Goal: Task Accomplishment & Management: Complete application form

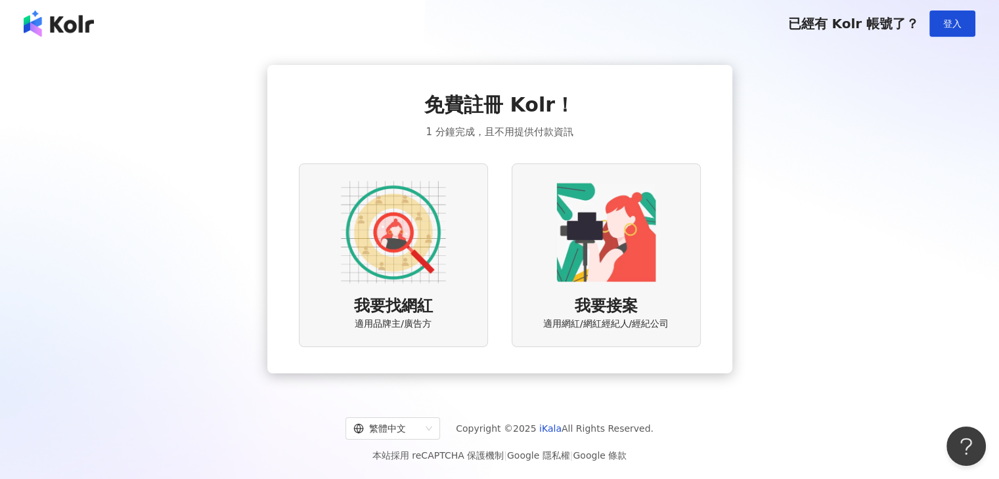
click at [420, 245] on img at bounding box center [393, 232] width 105 height 105
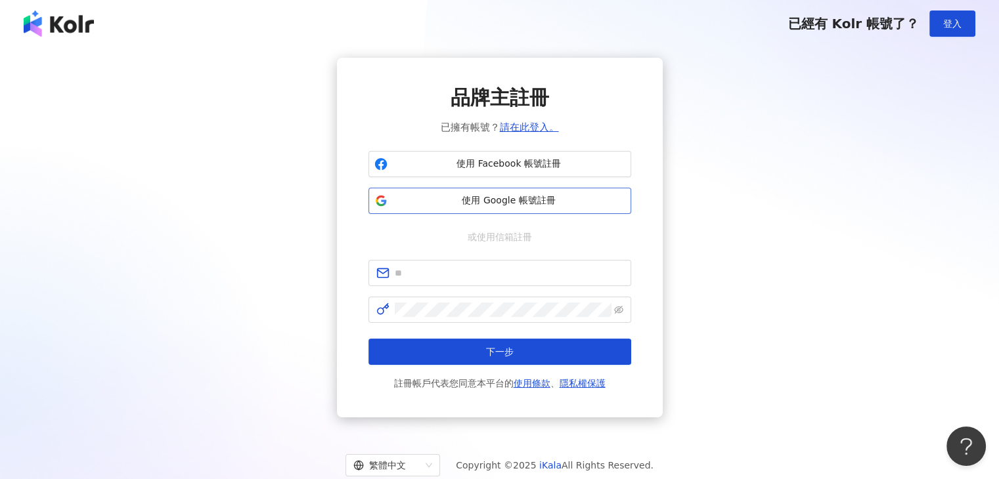
click at [542, 203] on span "使用 Google 帳號註冊" at bounding box center [509, 200] width 232 height 13
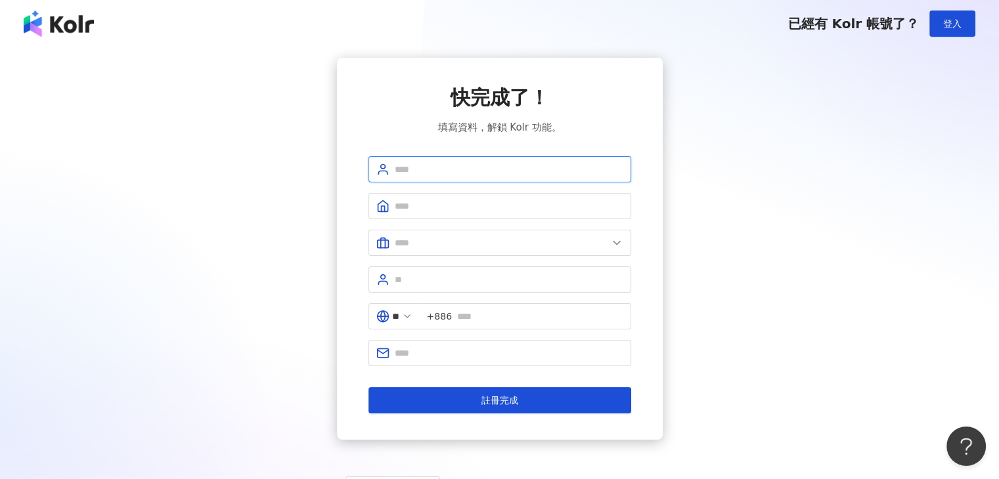
click at [498, 169] on input "text" at bounding box center [509, 169] width 228 height 14
click at [626, 137] on div "快完成了！ 填寫資料，解鎖 Kolr 功能。 ** +886 註冊完成" at bounding box center [499, 249] width 263 height 330
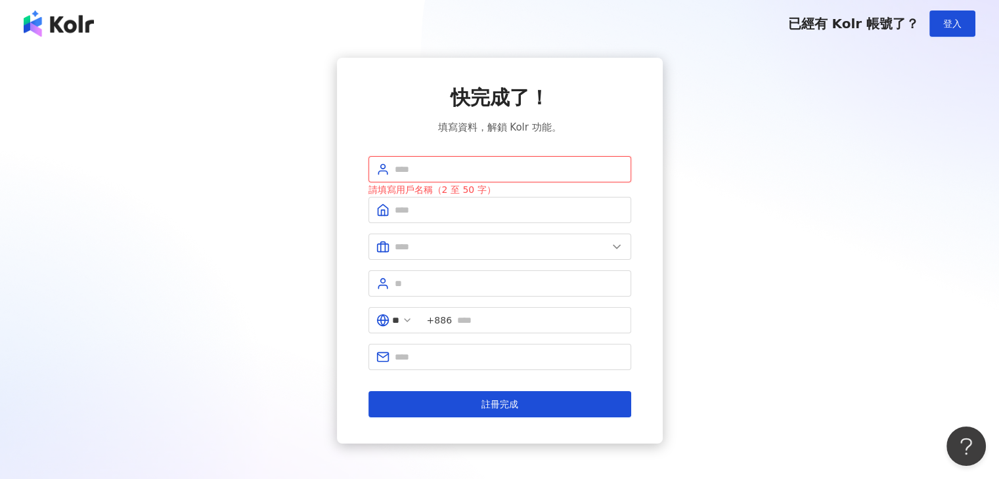
click at [549, 169] on input "text" at bounding box center [509, 169] width 228 height 14
type input "*"
type input "******"
click at [498, 216] on input "text" at bounding box center [509, 210] width 228 height 14
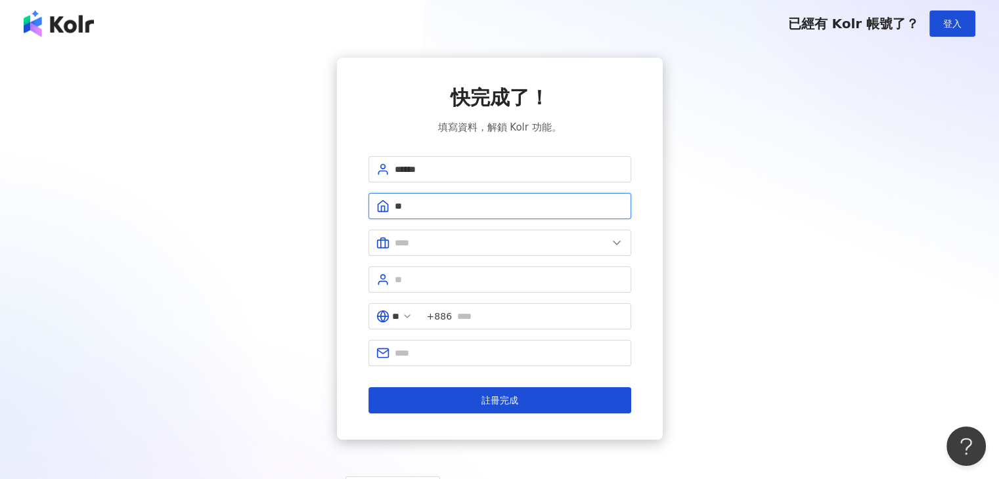
type input "*"
type input "**"
click at [478, 242] on input "text" at bounding box center [501, 243] width 213 height 14
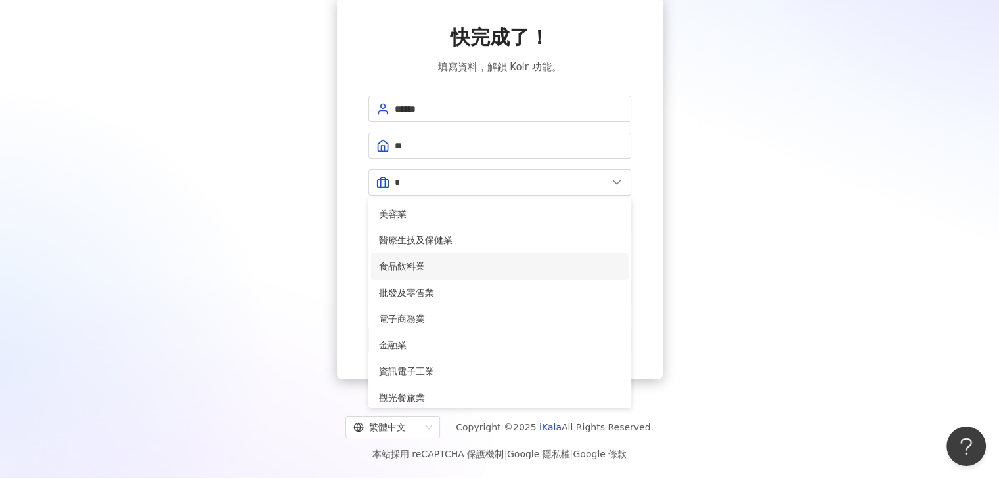
click at [516, 266] on span "食品飲料業" at bounding box center [500, 266] width 242 height 14
type input "*****"
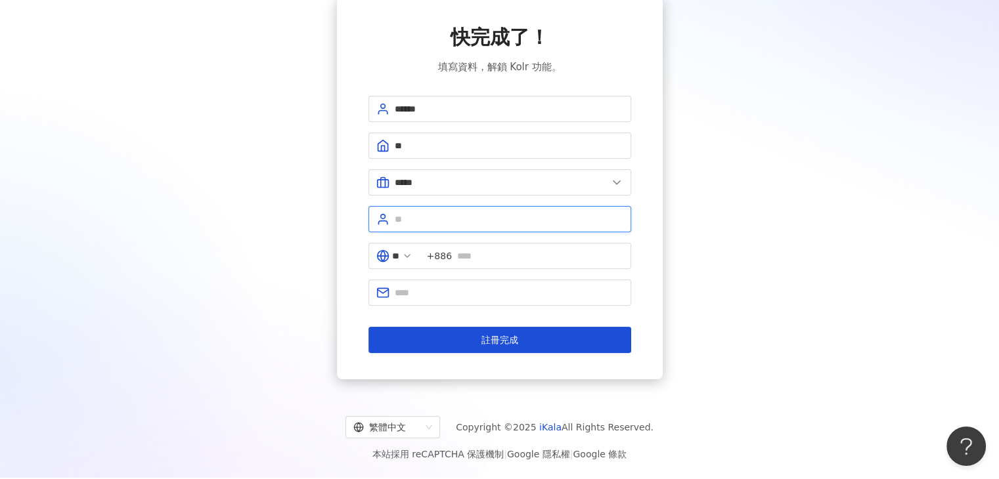
click at [517, 219] on input "text" at bounding box center [509, 219] width 228 height 14
type input "**"
click at [513, 251] on input "text" at bounding box center [540, 256] width 166 height 14
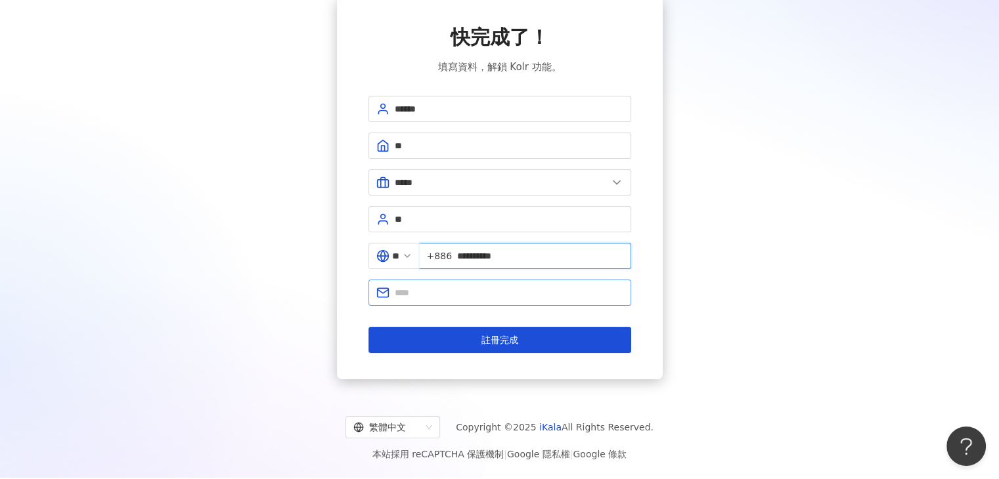
type input "**********"
click at [492, 283] on span at bounding box center [499, 293] width 263 height 26
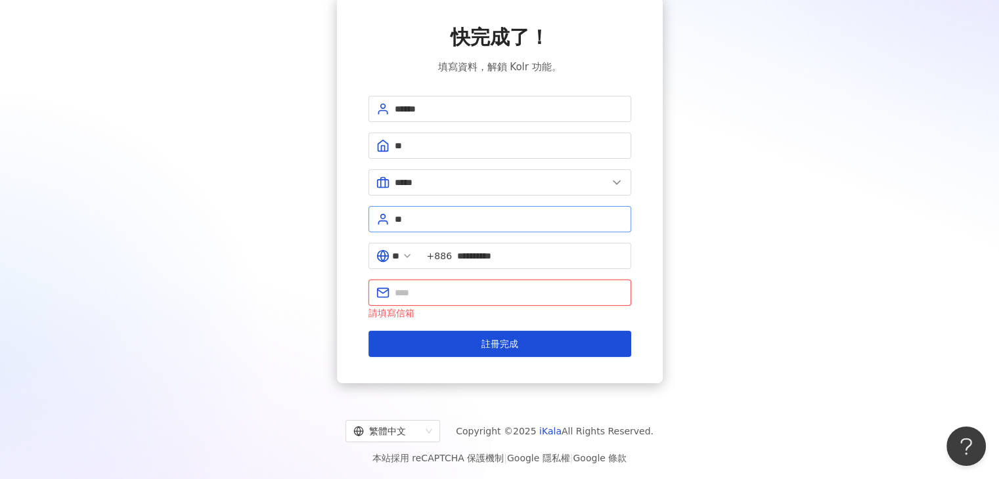
paste input "**********"
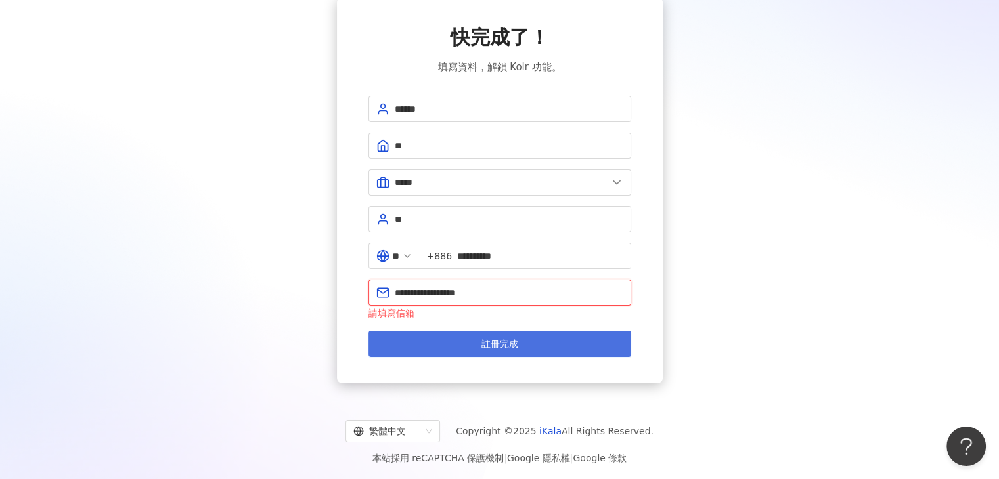
type input "**********"
click at [498, 339] on span "註冊完成" at bounding box center [499, 344] width 37 height 11
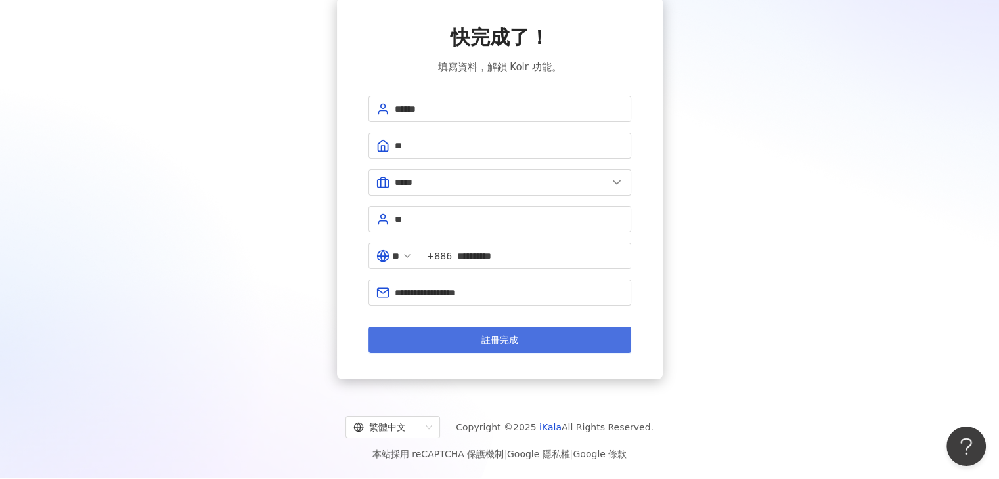
click at [515, 337] on span "註冊完成" at bounding box center [499, 340] width 37 height 11
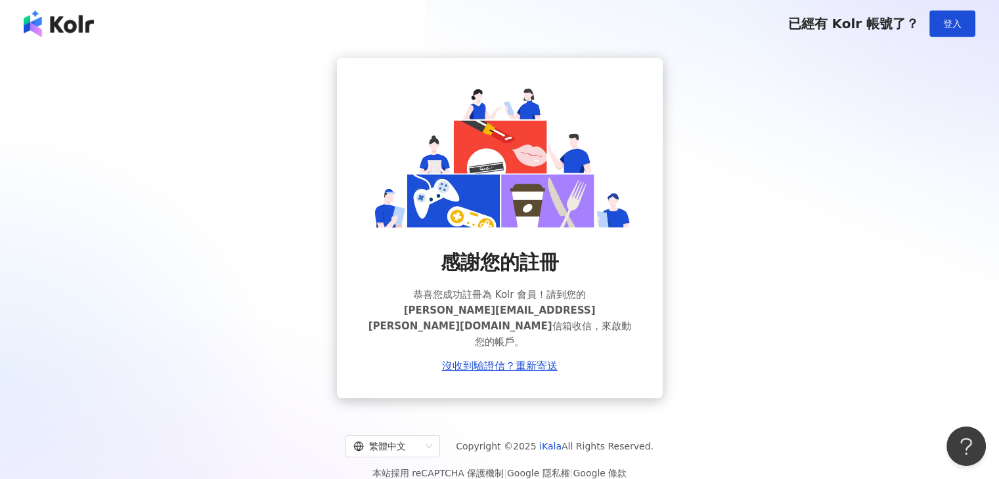
click at [510, 409] on div "繁體中文 Copyright © 2025 iKala All Rights Reserved. 本站採用 reCAPTCHA 保護機制 | Google 隱…" at bounding box center [499, 453] width 999 height 88
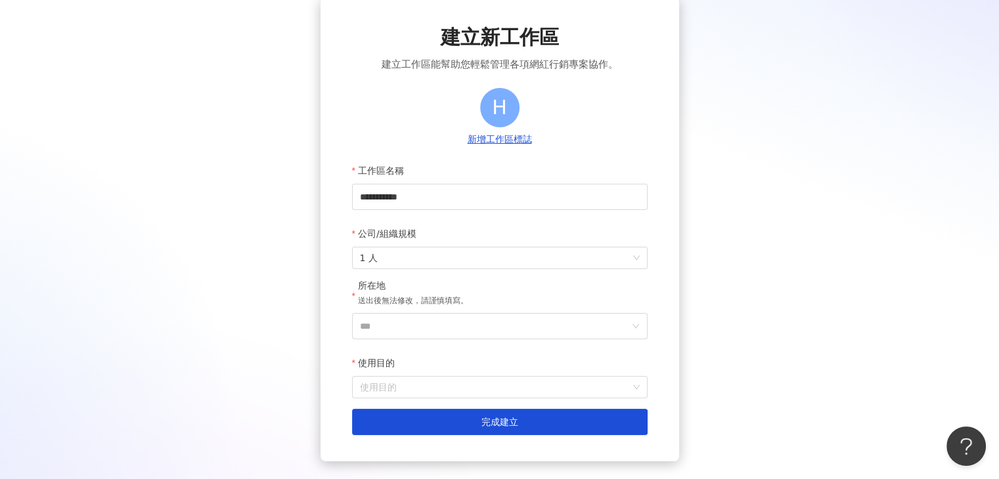
scroll to position [131, 0]
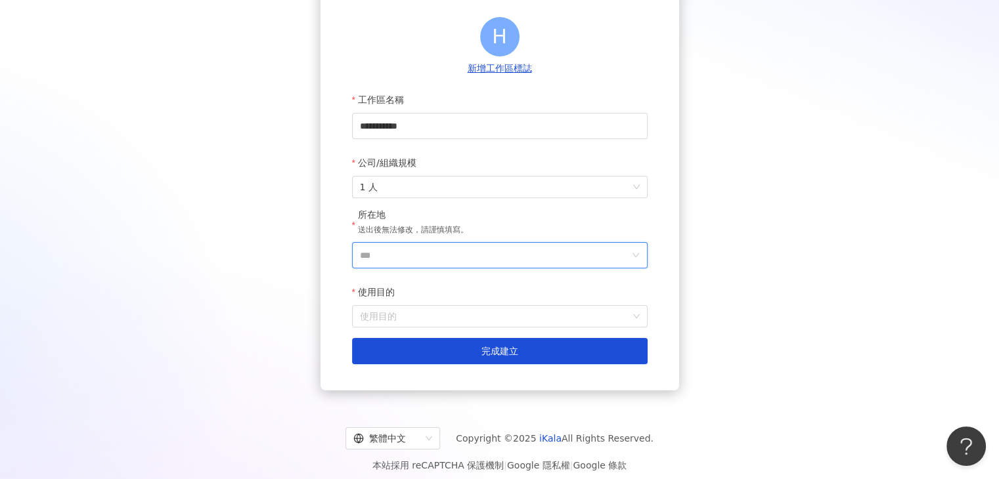
click at [476, 255] on input "***" at bounding box center [494, 255] width 269 height 25
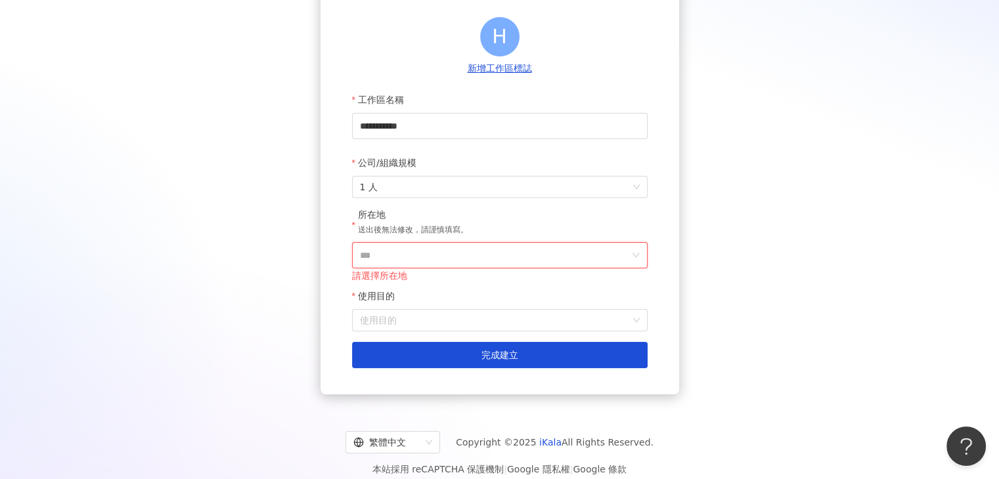
click at [473, 254] on input "***" at bounding box center [494, 255] width 269 height 25
click at [483, 192] on span "1 人" at bounding box center [500, 187] width 280 height 21
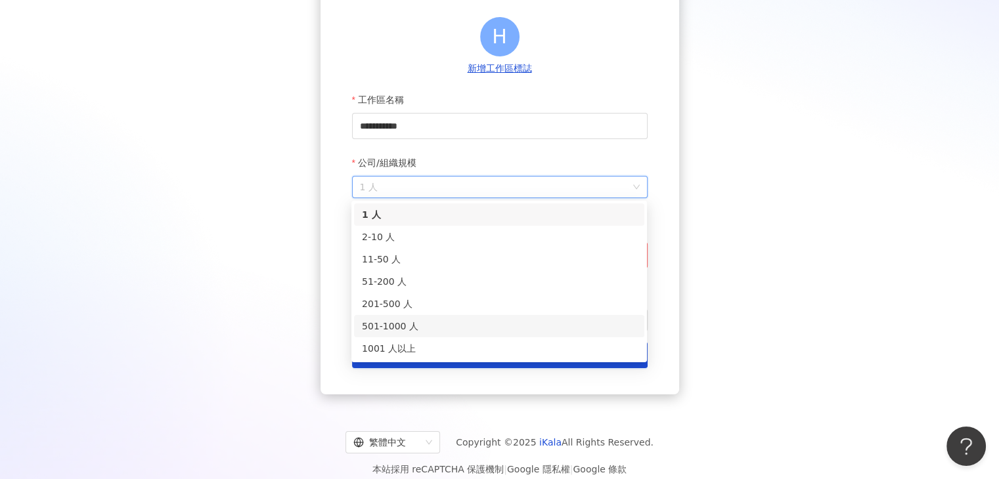
click at [417, 326] on div "501-1000 人" at bounding box center [499, 326] width 274 height 14
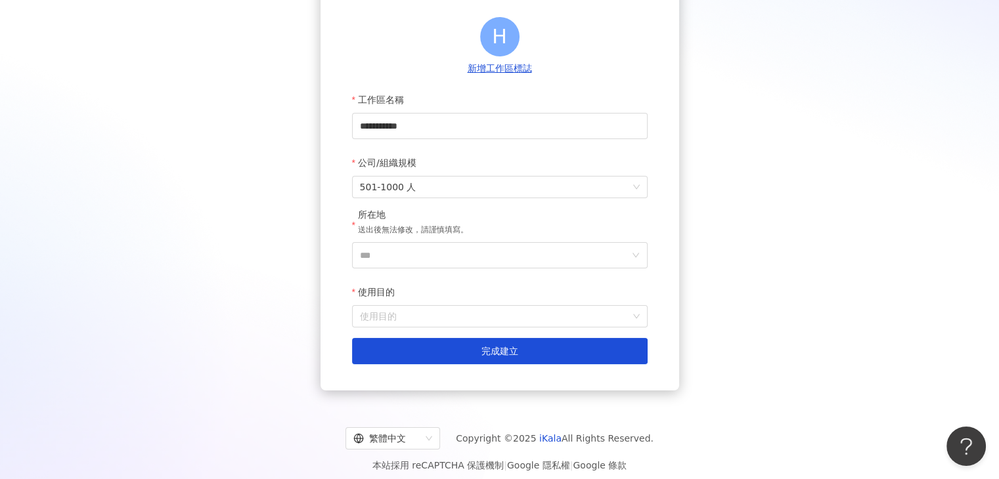
click at [444, 282] on div "使用目的" at bounding box center [499, 292] width 295 height 26
click at [452, 263] on input "***" at bounding box center [494, 255] width 269 height 25
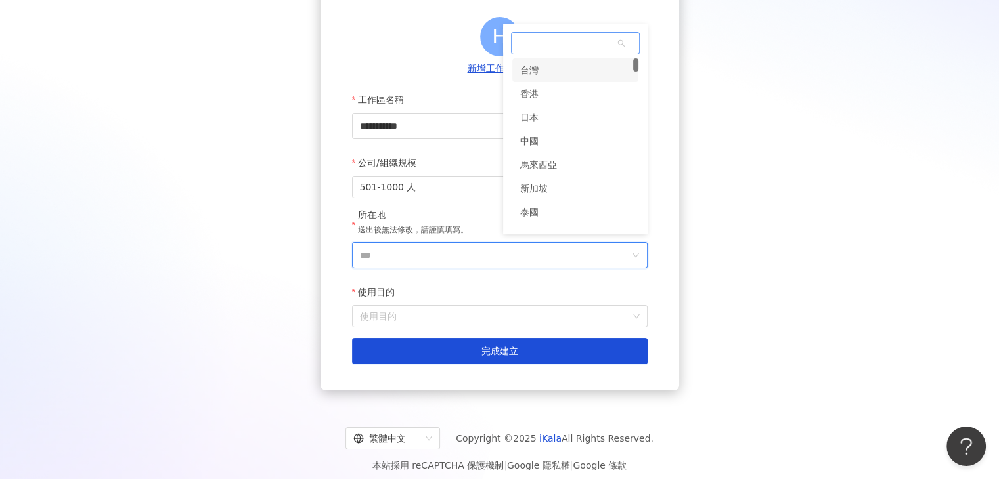
click at [546, 72] on div "台灣" at bounding box center [575, 70] width 126 height 24
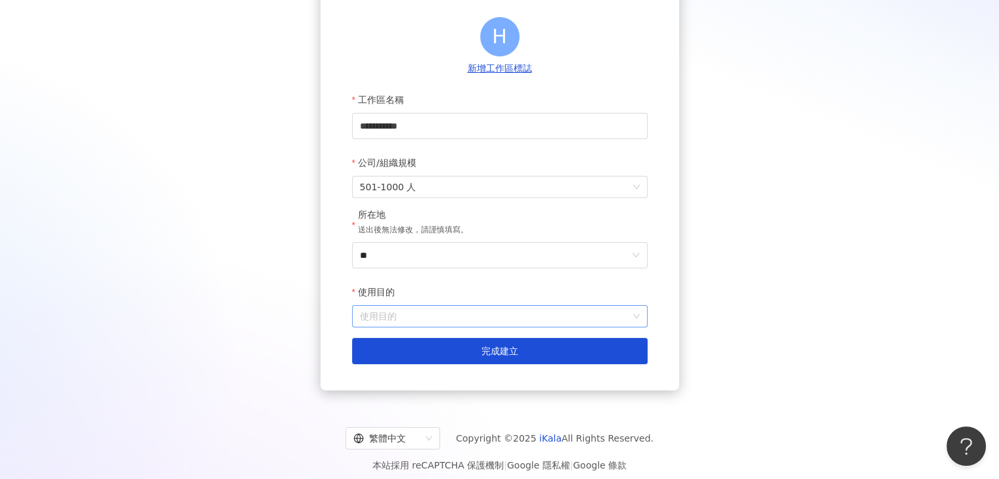
click at [402, 316] on input "使用目的" at bounding box center [500, 316] width 280 height 21
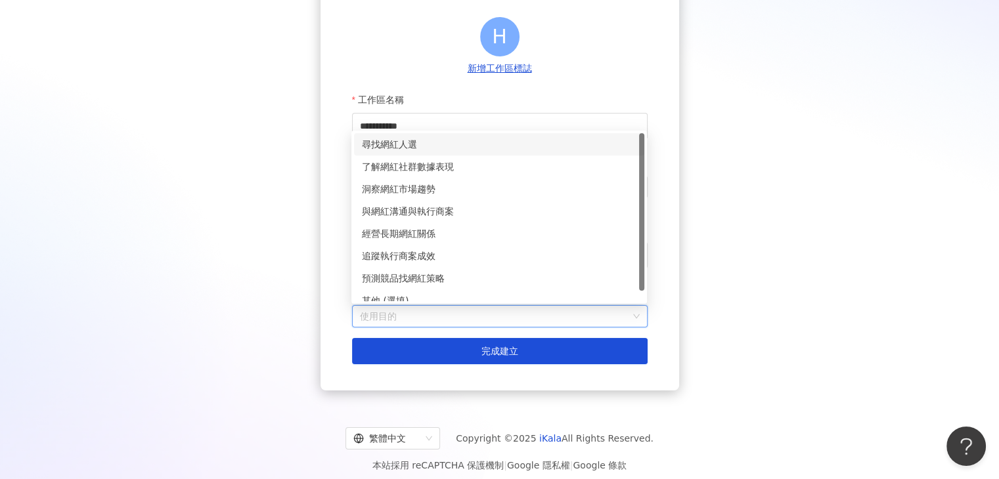
click at [416, 146] on div "尋找網紅人選" at bounding box center [499, 144] width 274 height 14
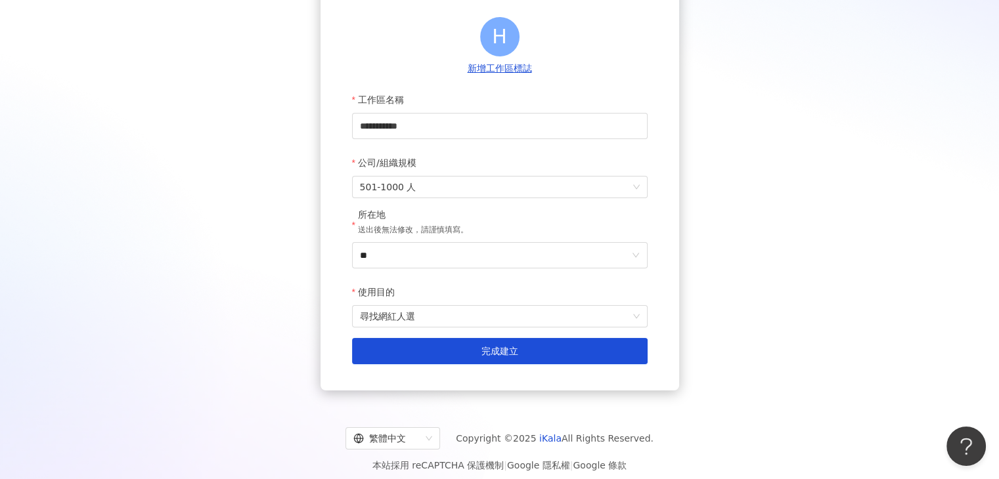
click at [388, 336] on form "**********" at bounding box center [499, 226] width 295 height 278
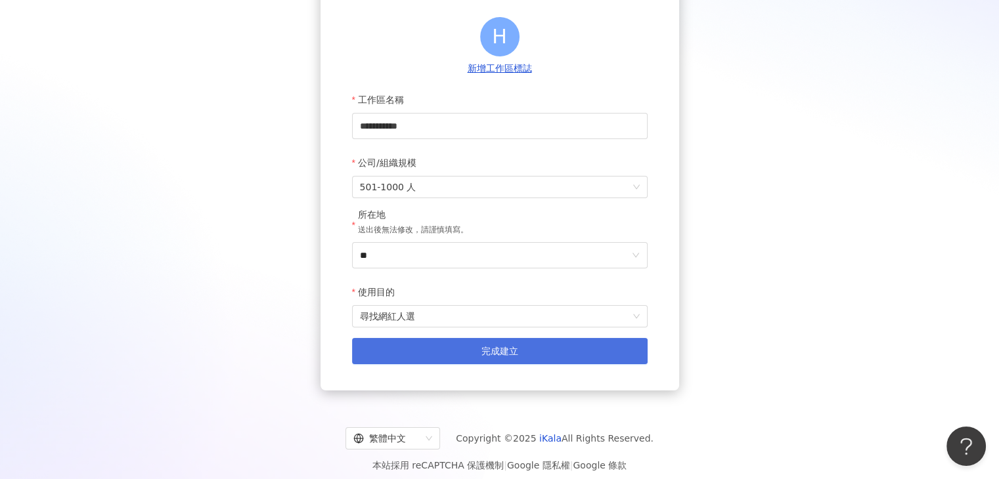
click at [388, 345] on button "完成建立" at bounding box center [499, 351] width 295 height 26
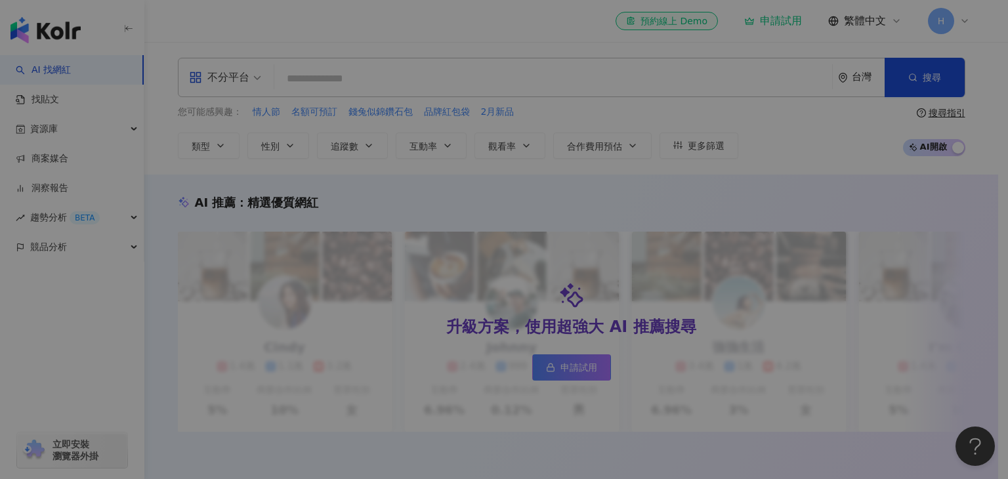
click at [361, 78] on div "您已經可以開始使用 Kolr 試用看看 Premium 進階功能幫助你高效地執行網紅行銷。 Premium 功能包含如下： 網紅無限次搜尋 完整網紅搜尋功能 …" at bounding box center [504, 239] width 1008 height 479
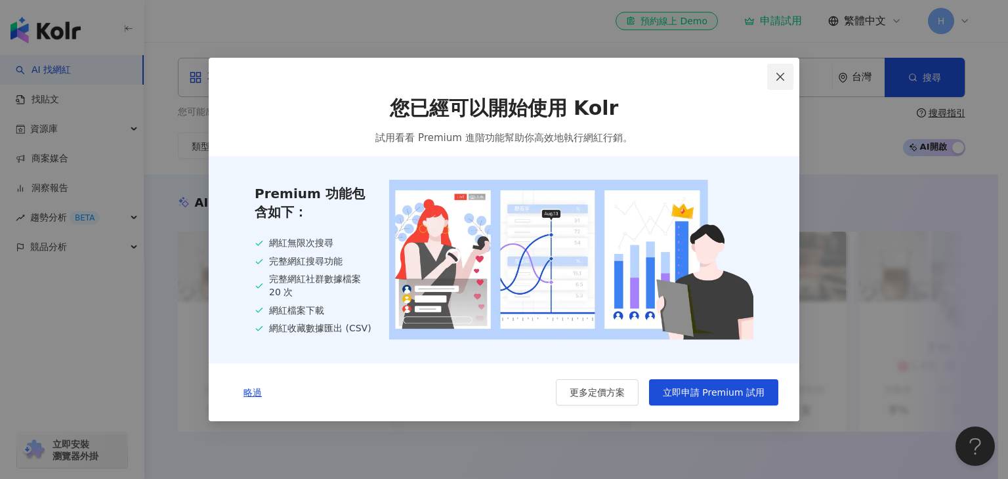
click at [784, 72] on icon "close" at bounding box center [780, 77] width 11 height 11
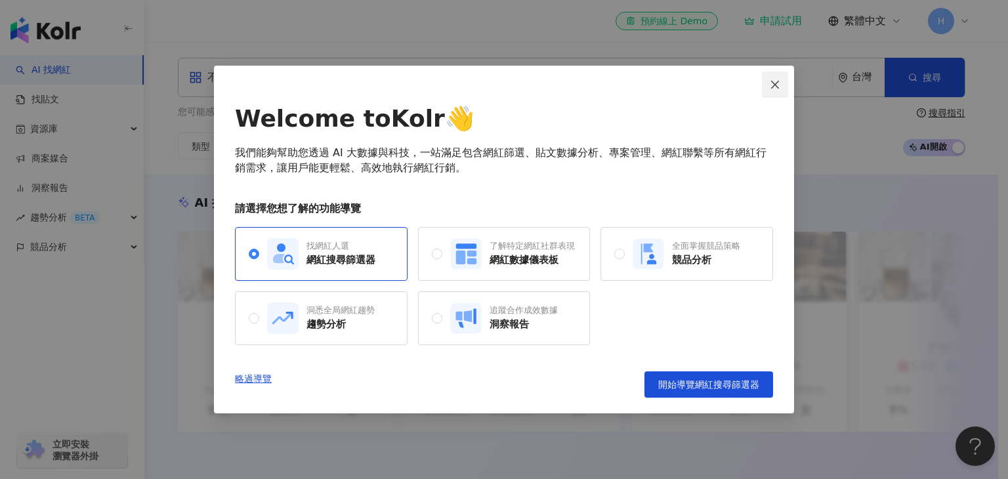
click at [777, 87] on icon "close" at bounding box center [775, 84] width 11 height 11
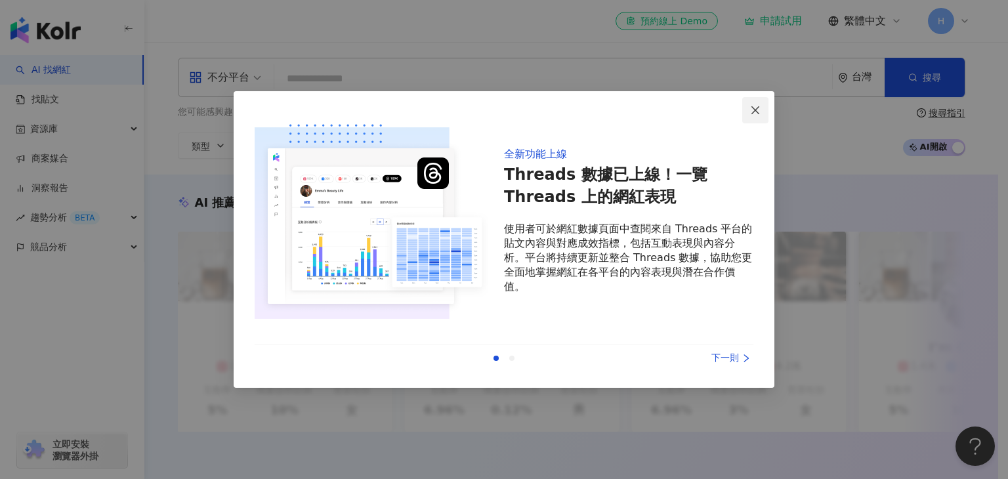
click at [756, 112] on icon "close" at bounding box center [755, 110] width 11 height 11
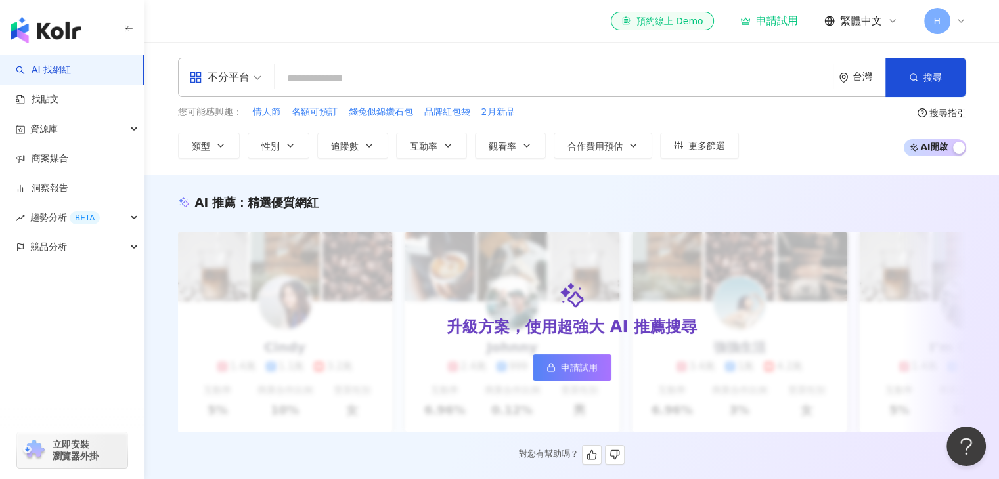
click at [567, 355] on link "申請試用" at bounding box center [571, 368] width 79 height 26
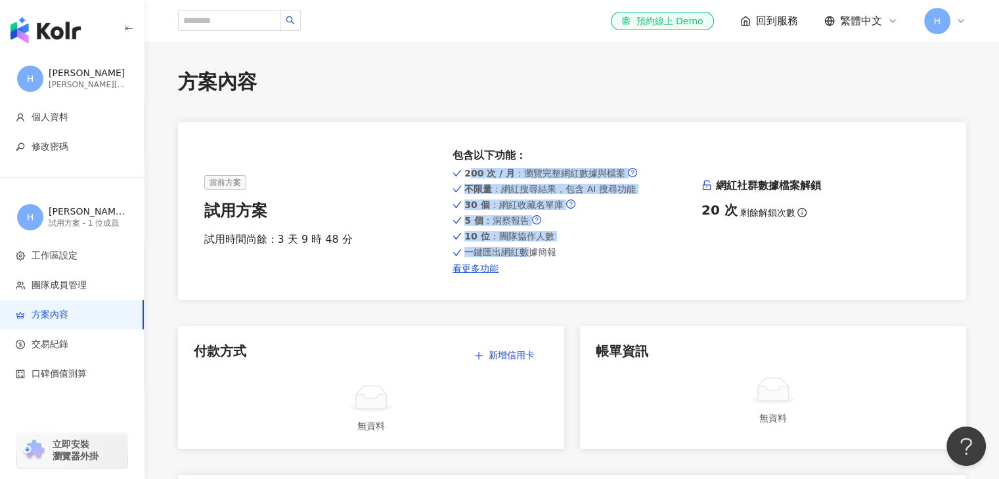
drag, startPoint x: 462, startPoint y: 180, endPoint x: 530, endPoint y: 251, distance: 98.4
click at [530, 251] on div "200 次 / 月 ：瀏覽完整網紅數據與檔案 不限量 ：網紅搜尋結果，包含 AI 搜尋功能 30 個 ：網紅收藏名單庫 5 個 ：洞察報告 10 位 ：團隊協…" at bounding box center [571, 219] width 238 height 108
click at [43, 35] on img "button" at bounding box center [46, 30] width 70 height 26
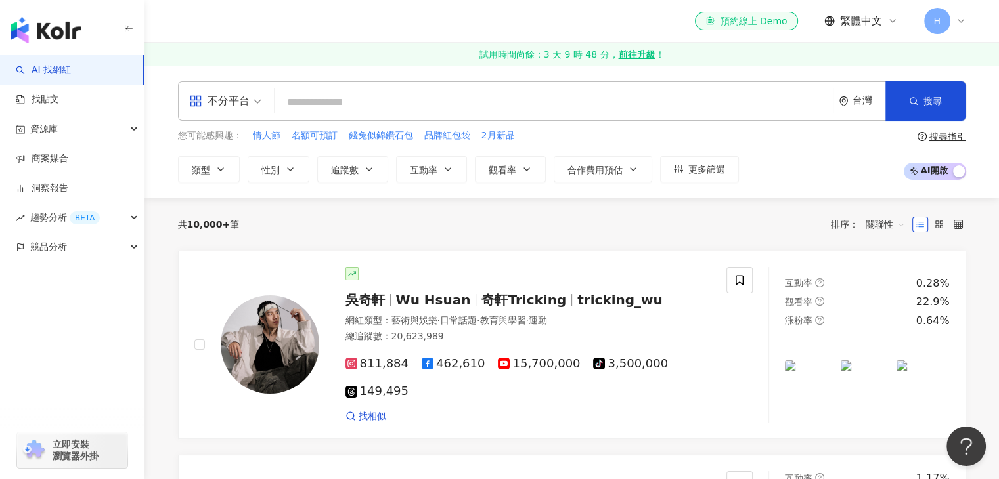
click at [364, 100] on input "search" at bounding box center [554, 102] width 548 height 25
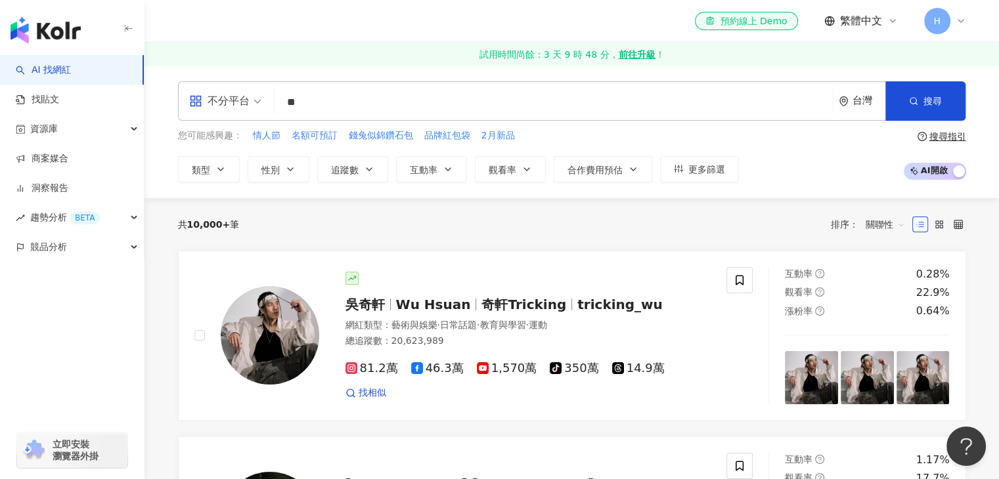
type input "**"
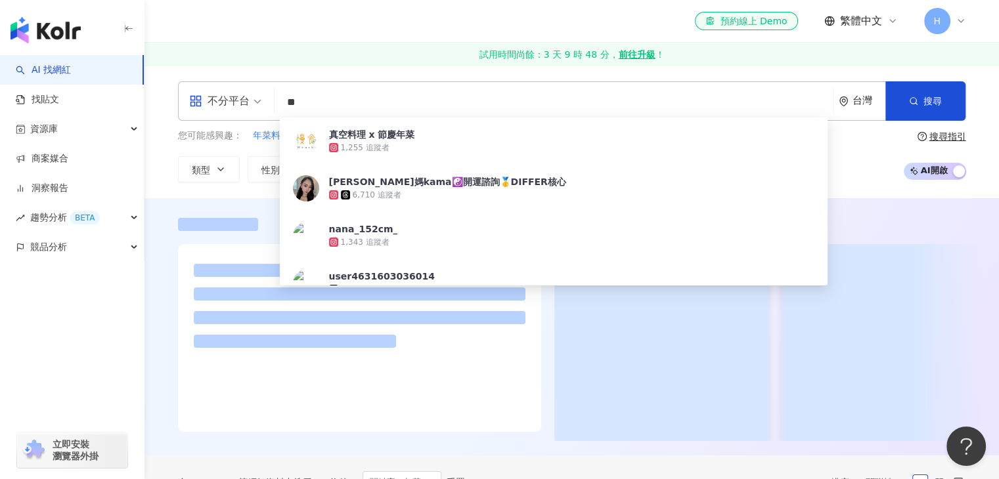
click at [486, 11] on div "el-icon-cs 預約線上 Demo 繁體中文 H" at bounding box center [572, 21] width 788 height 42
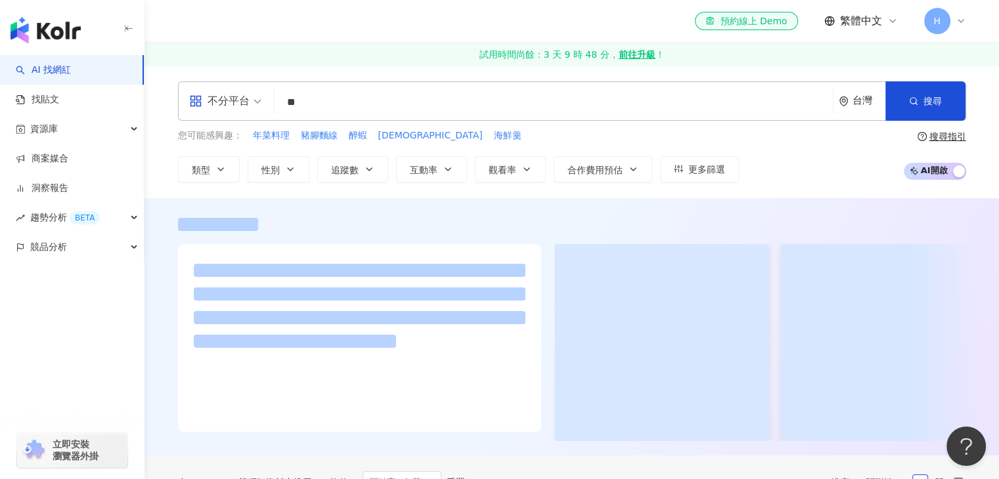
click at [248, 100] on div "不分平台" at bounding box center [219, 101] width 60 height 21
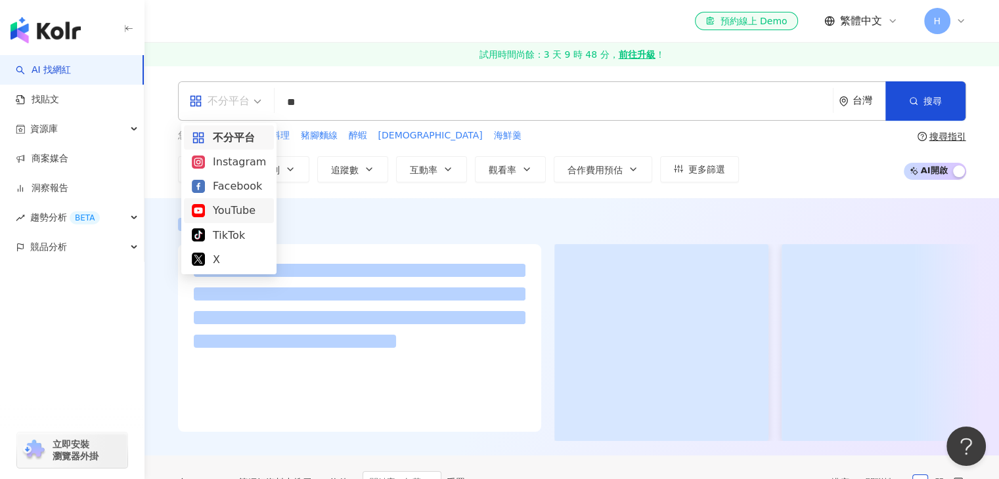
click at [237, 205] on div "YouTube" at bounding box center [229, 210] width 74 height 16
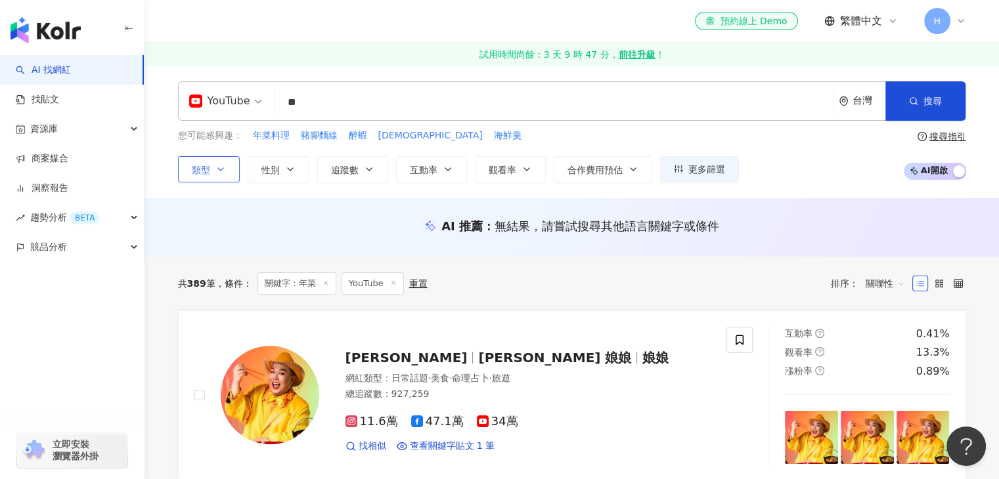
click at [223, 171] on icon "button" at bounding box center [220, 169] width 11 height 11
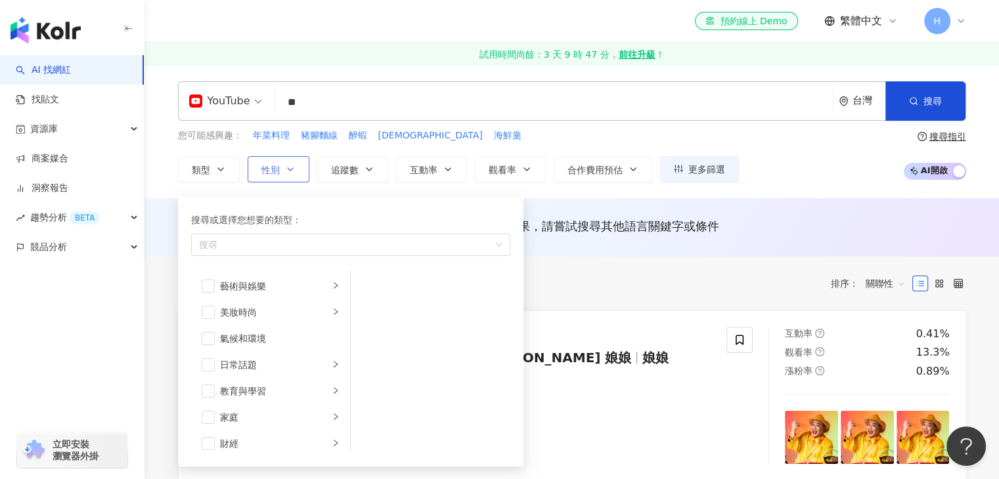
click at [285, 167] on icon "button" at bounding box center [290, 169] width 11 height 11
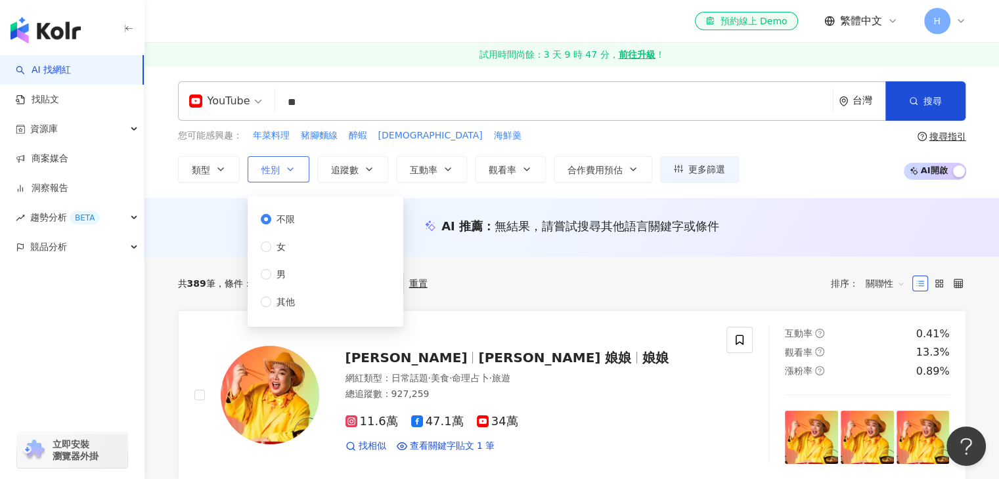
click at [294, 167] on icon "button" at bounding box center [290, 169] width 11 height 11
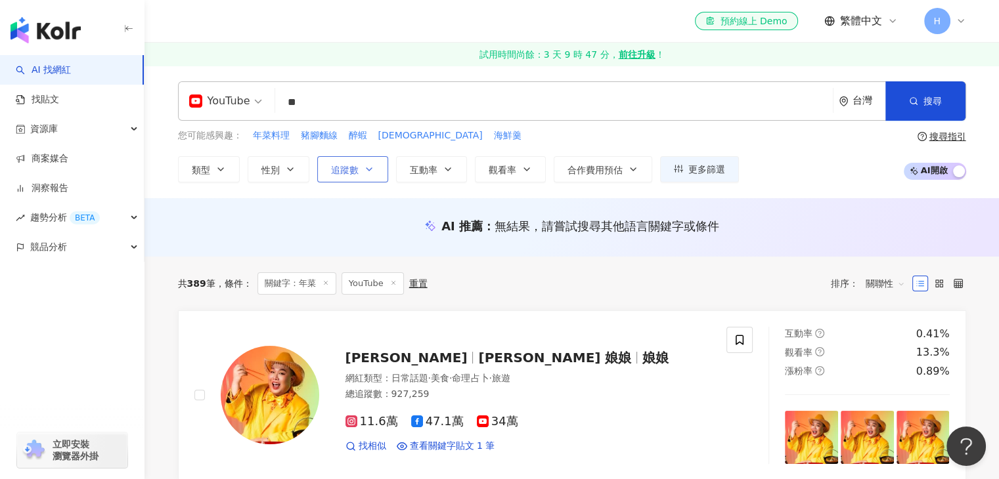
click at [366, 173] on icon "button" at bounding box center [369, 169] width 11 height 11
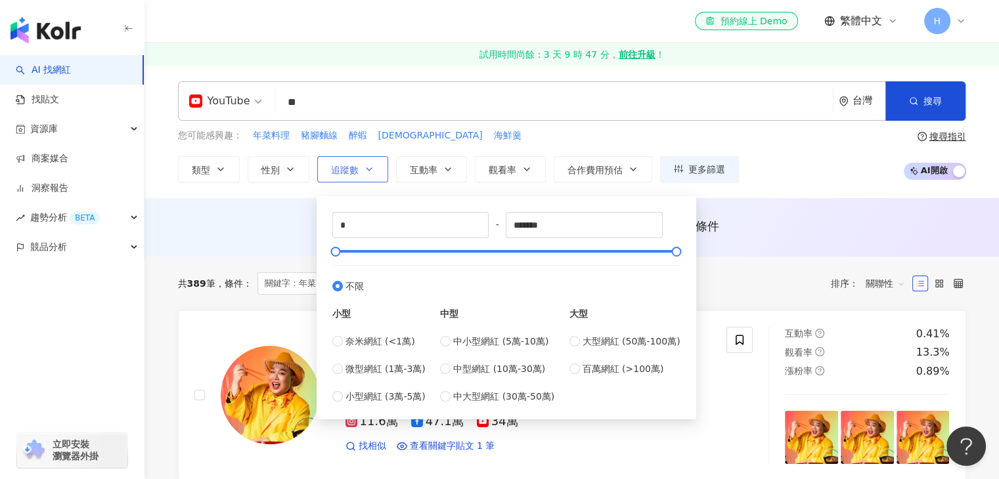
click at [366, 173] on icon "button" at bounding box center [369, 169] width 11 height 11
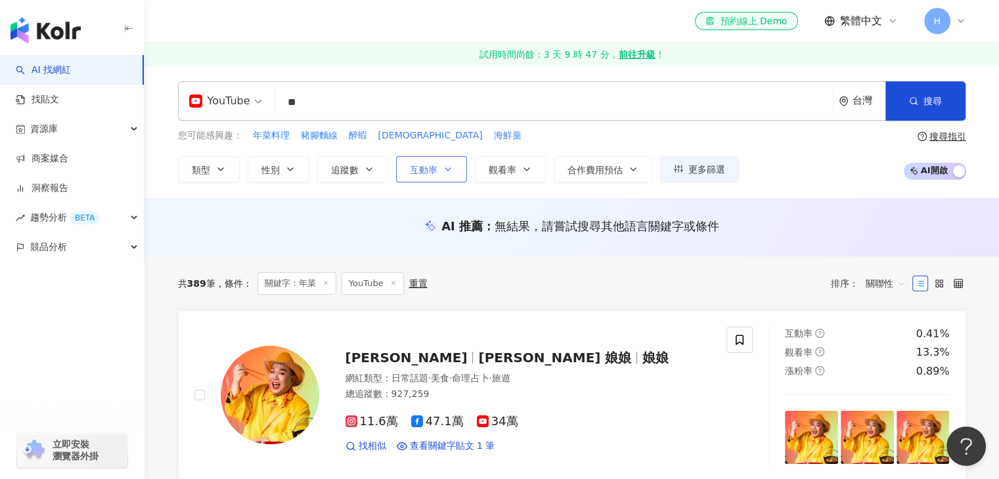
click at [417, 167] on span "互動率" at bounding box center [424, 170] width 28 height 11
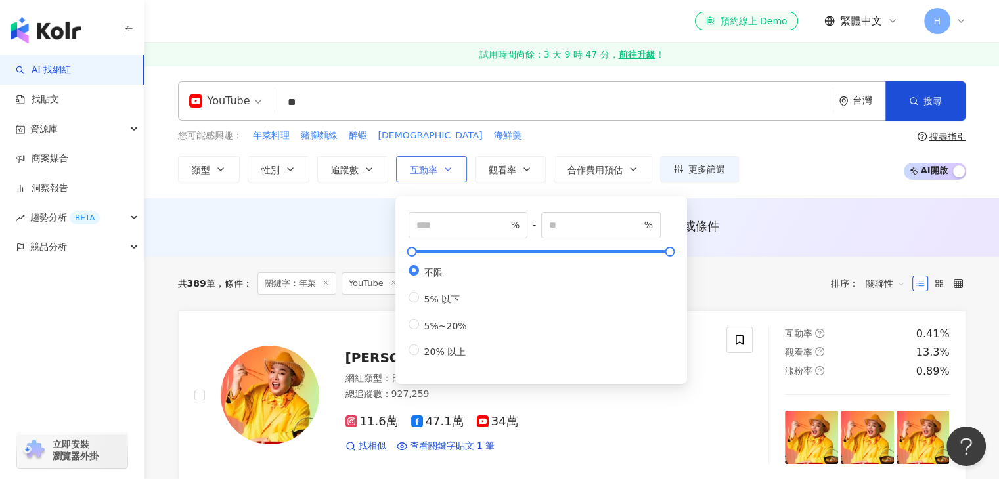
click at [417, 167] on span "互動率" at bounding box center [424, 170] width 28 height 11
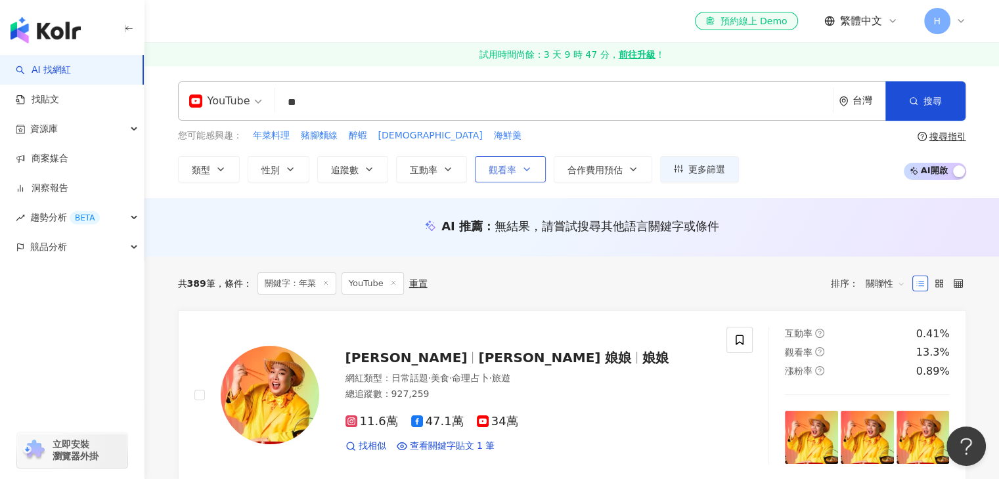
click at [498, 173] on span "觀看率" at bounding box center [502, 170] width 28 height 11
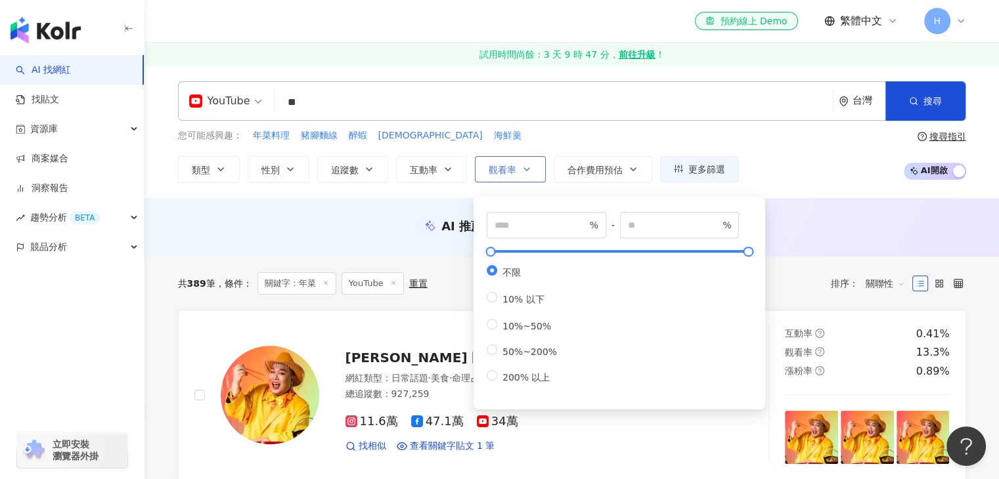
click at [498, 173] on span "觀看率" at bounding box center [502, 170] width 28 height 11
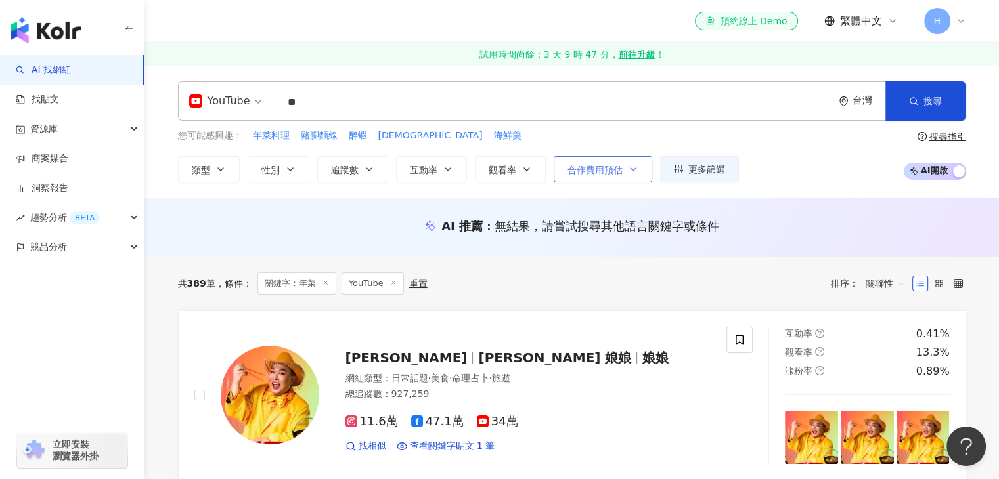
click at [588, 174] on span "合作費用預估" at bounding box center [594, 170] width 55 height 11
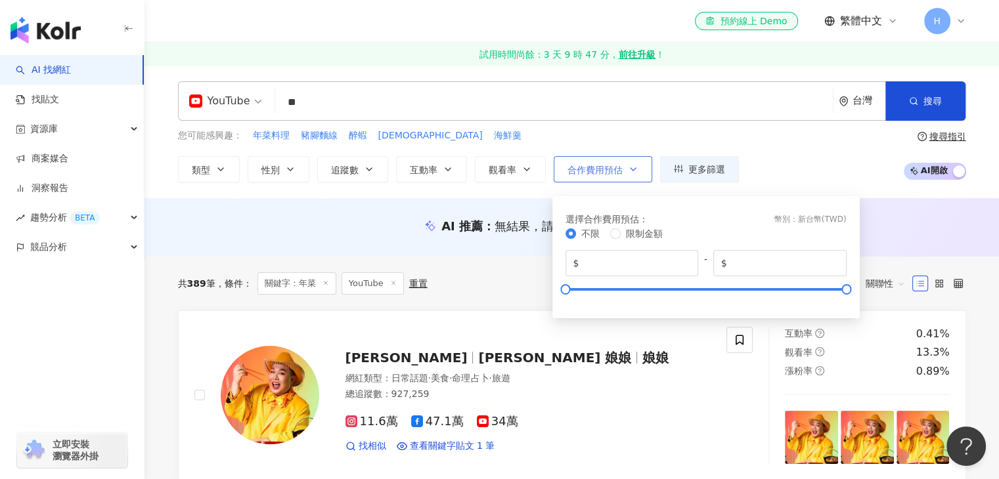
click at [588, 174] on span "合作費用預估" at bounding box center [594, 170] width 55 height 11
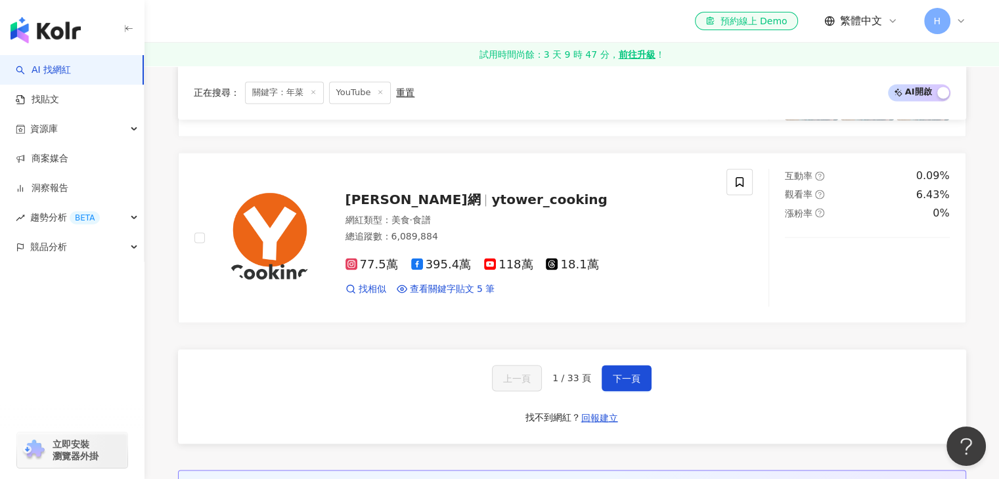
scroll to position [2232, 0]
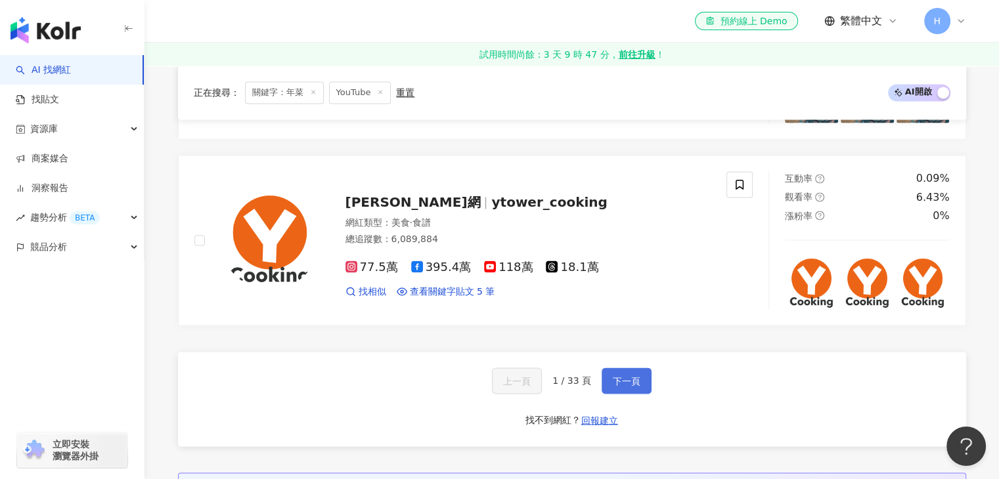
click at [620, 376] on span "下一頁" at bounding box center [627, 381] width 28 height 11
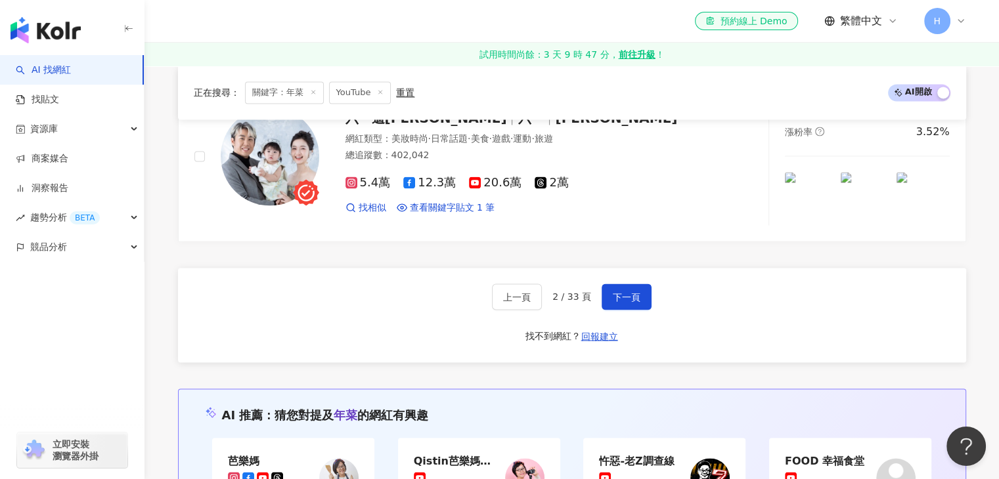
scroll to position [2167, 0]
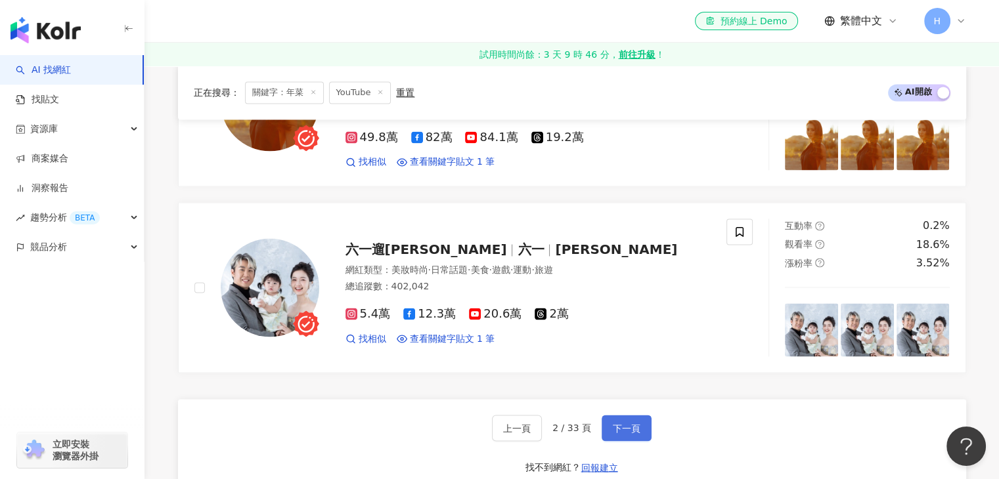
click at [624, 423] on span "下一頁" at bounding box center [627, 428] width 28 height 11
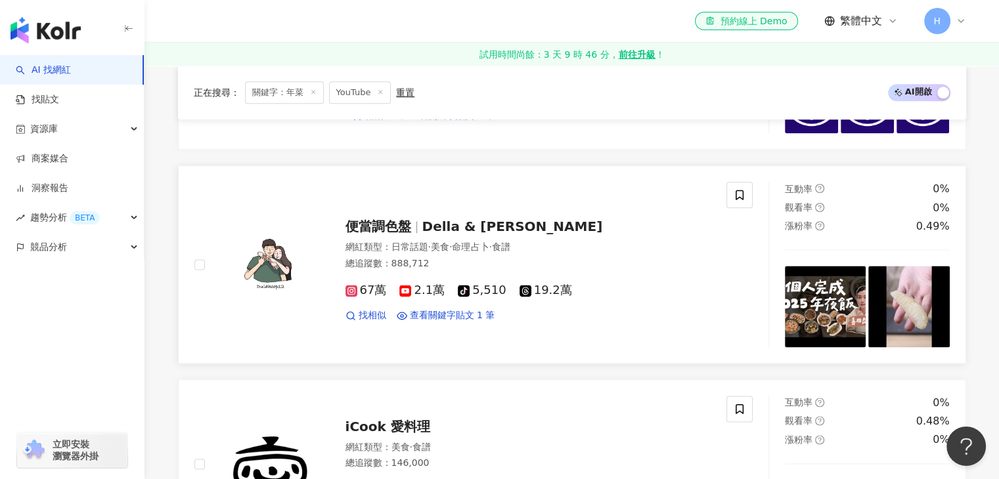
scroll to position [1660, 0]
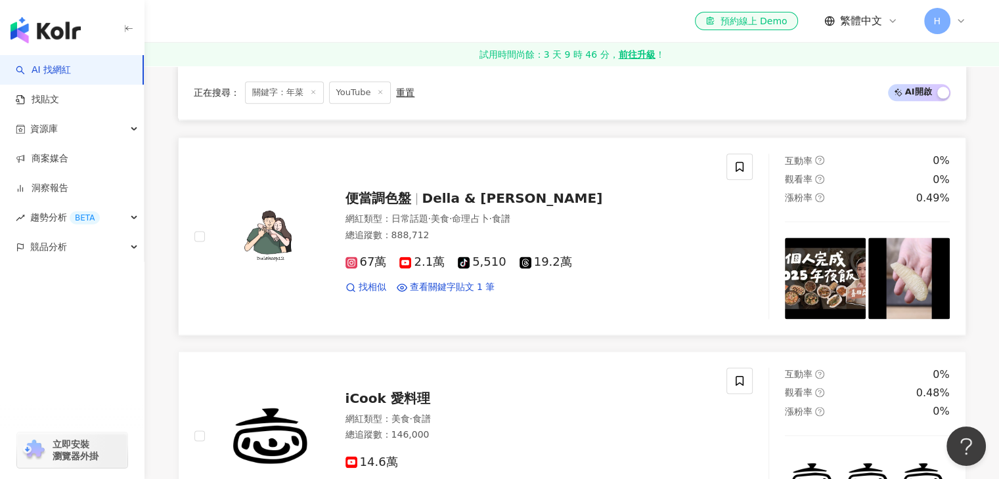
click at [415, 258] on span "2.1萬" at bounding box center [421, 262] width 45 height 14
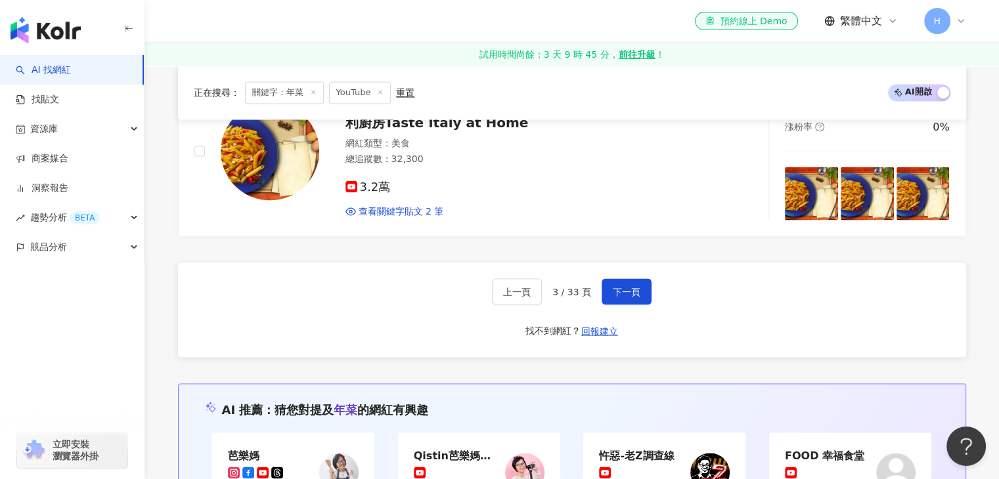
scroll to position [2185, 0]
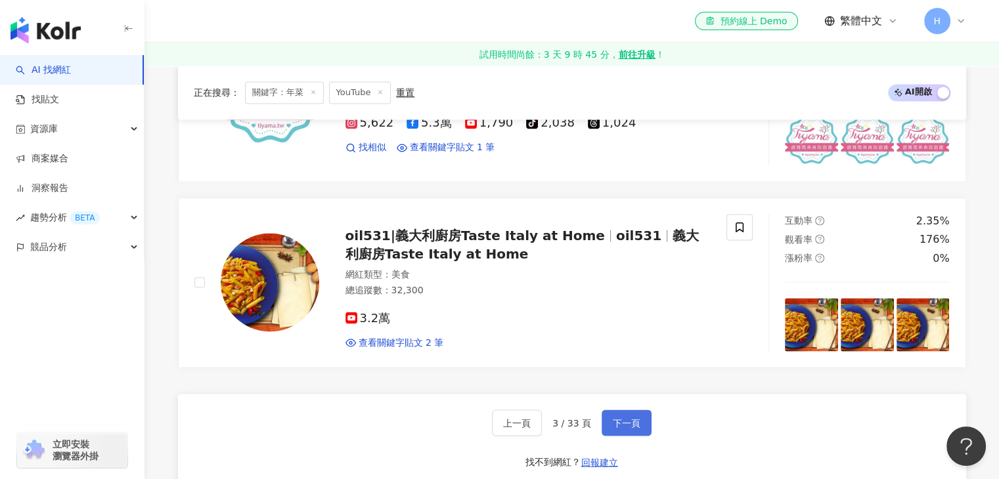
click at [613, 418] on span "下一頁" at bounding box center [627, 423] width 28 height 11
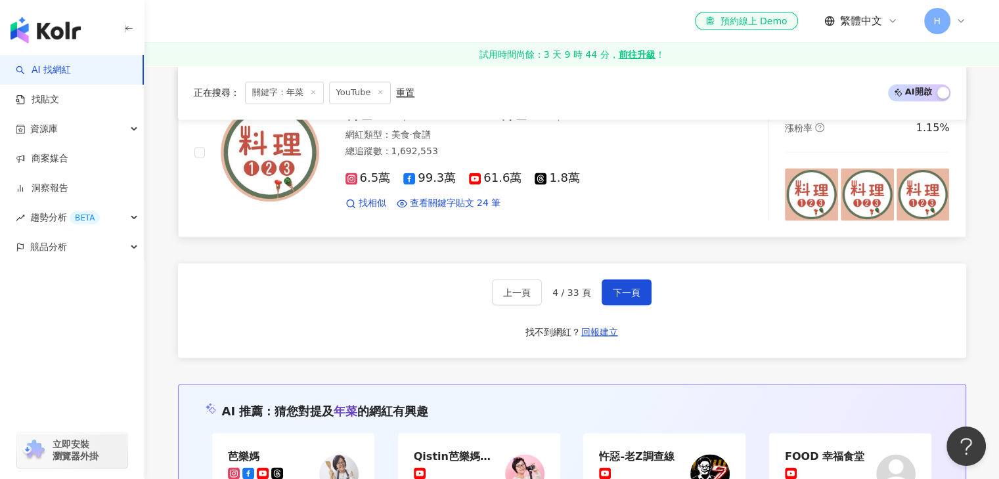
scroll to position [2289, 0]
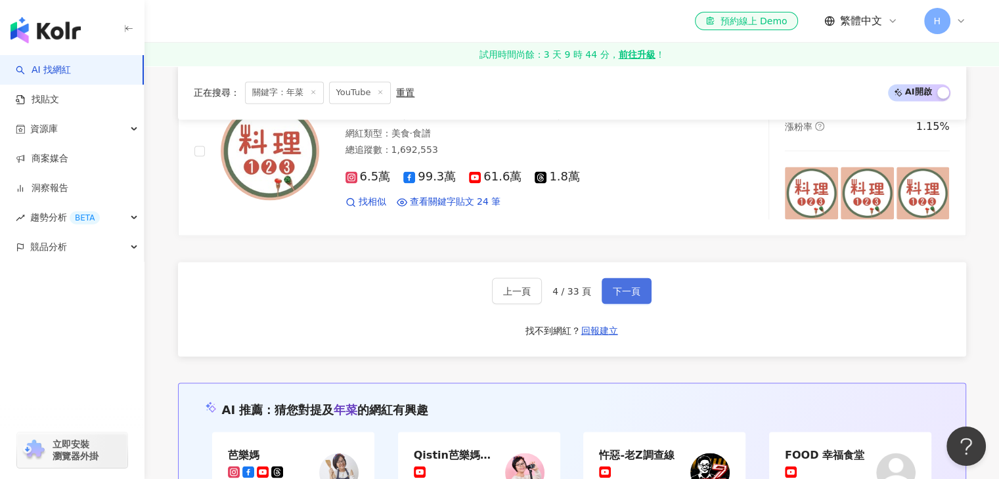
click at [625, 294] on button "下一頁" at bounding box center [626, 291] width 50 height 26
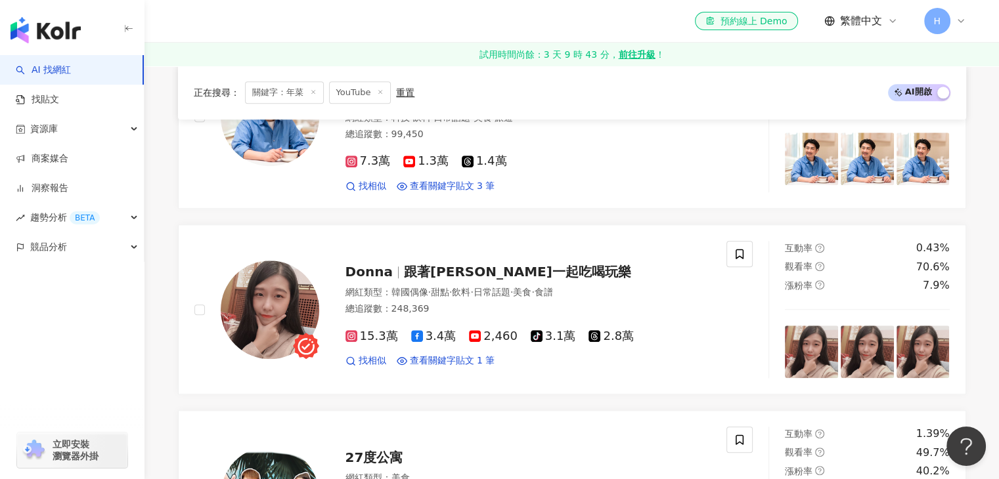
scroll to position [1253, 0]
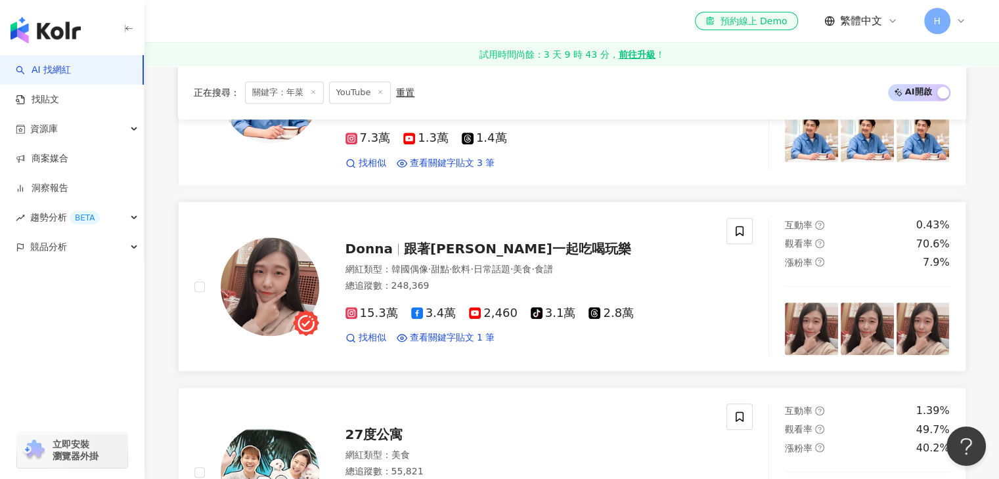
click at [477, 307] on span "2,460" at bounding box center [493, 314] width 49 height 14
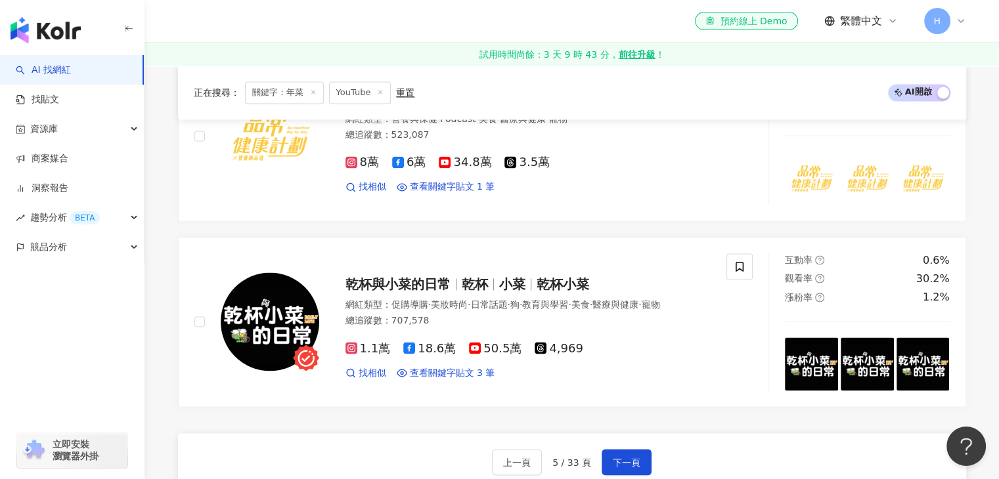
scroll to position [2237, 0]
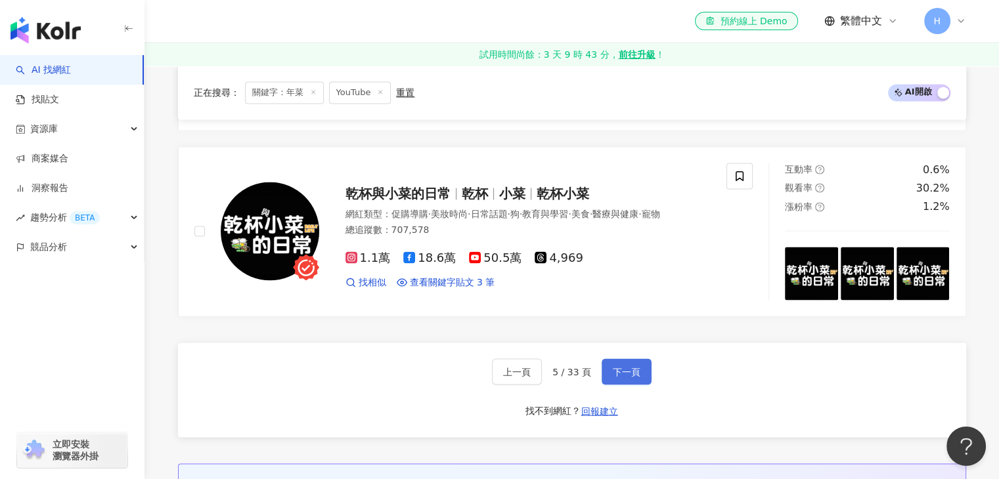
click at [626, 366] on span "下一頁" at bounding box center [627, 371] width 28 height 11
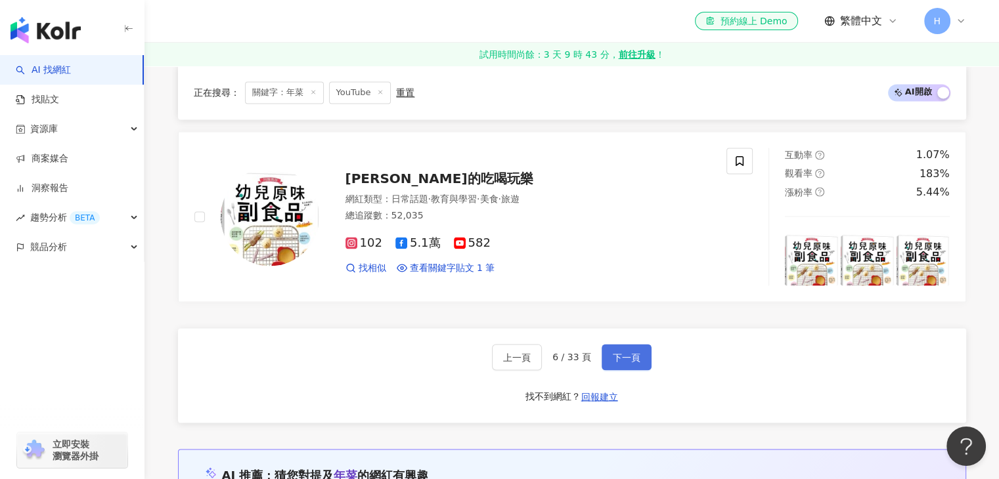
click at [637, 344] on button "下一頁" at bounding box center [626, 357] width 50 height 26
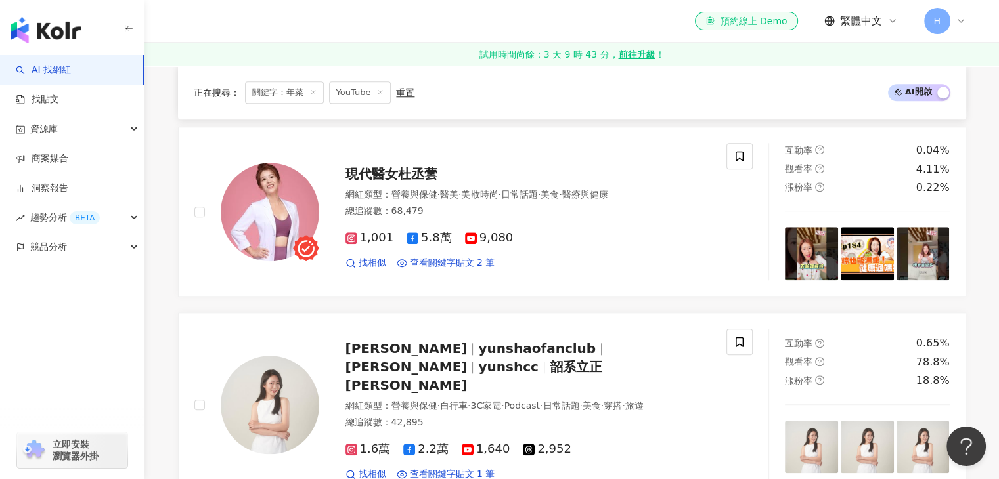
scroll to position [1707, 0]
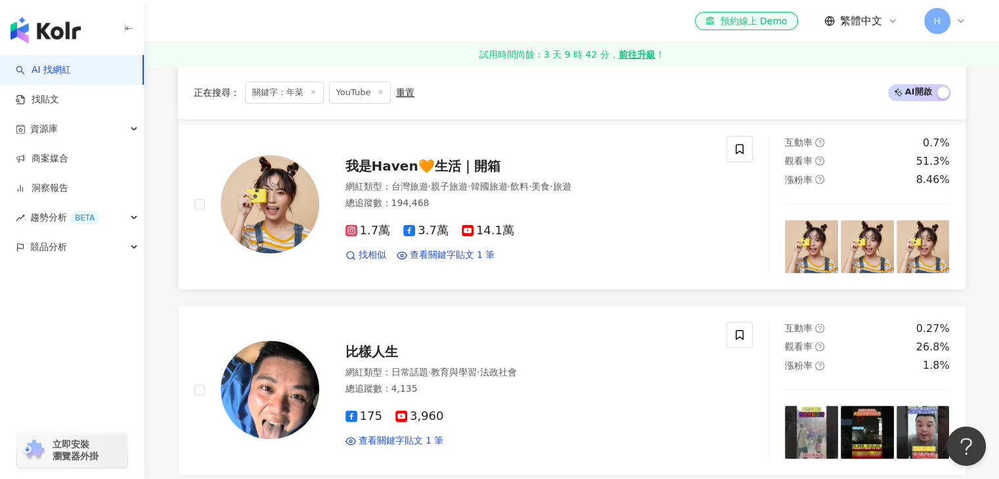
click at [467, 158] on span "我是Haven🧡生活｜開箱" at bounding box center [422, 166] width 155 height 16
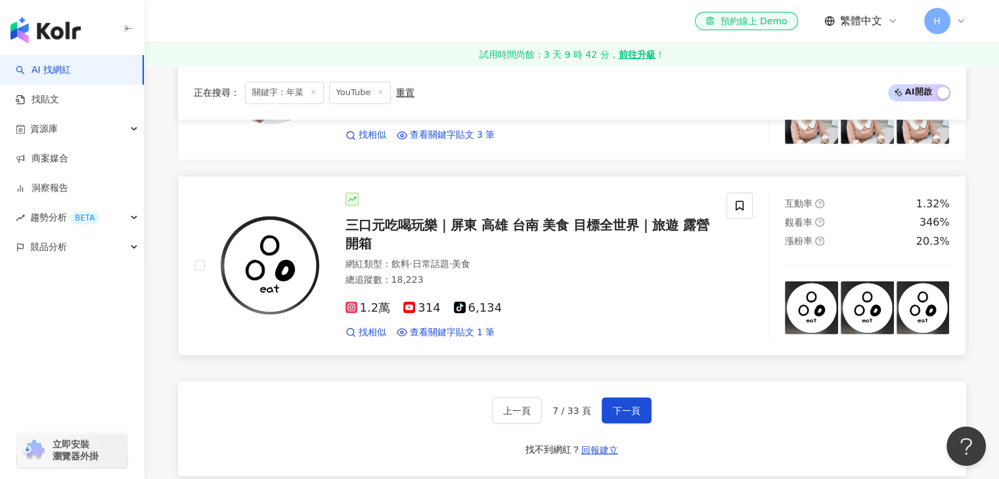
scroll to position [2429, 0]
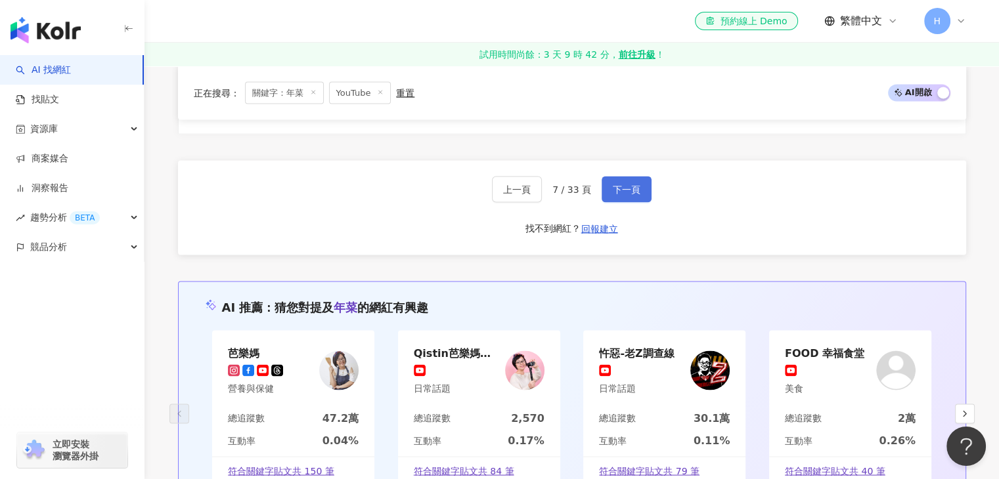
click at [630, 184] on span "下一頁" at bounding box center [627, 189] width 28 height 11
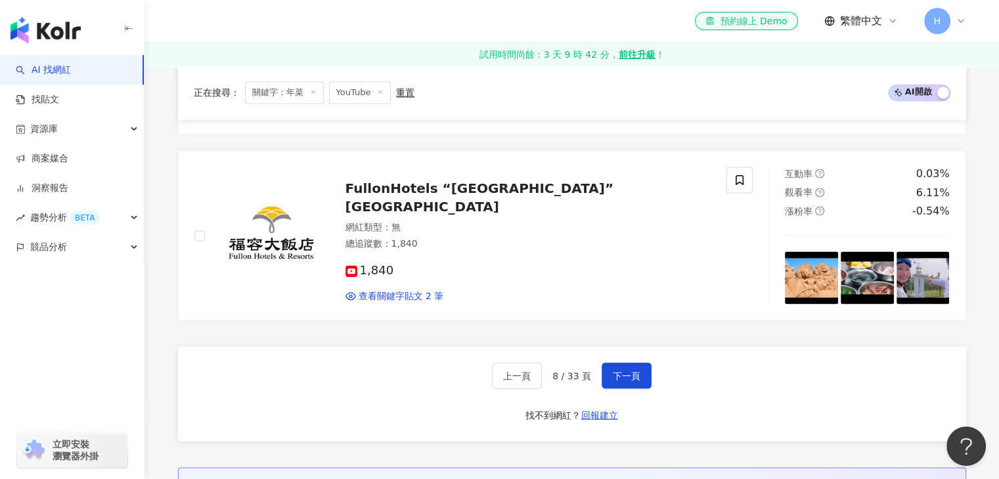
scroll to position [2363, 0]
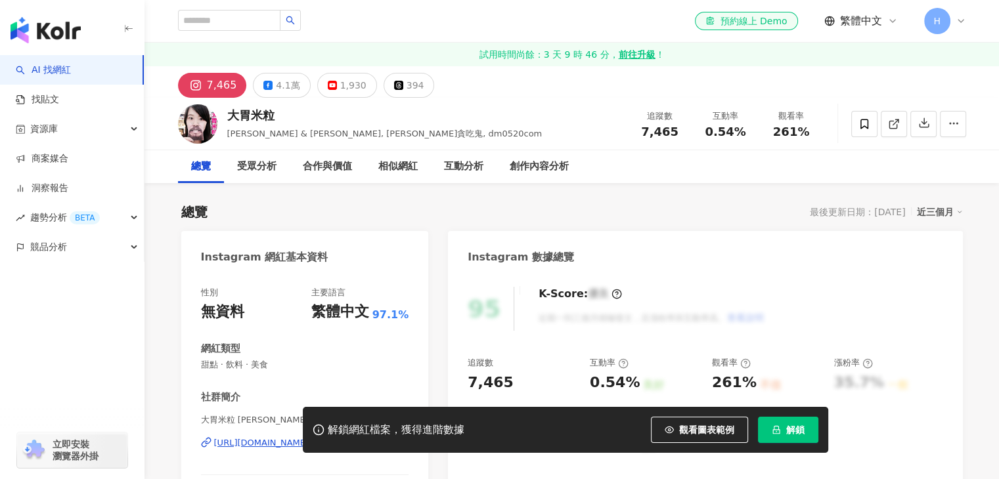
click at [352, 138] on span "David & Milly, Milly貪吃鬼, dm0520com" at bounding box center [384, 134] width 315 height 10
drag, startPoint x: 307, startPoint y: 114, endPoint x: 229, endPoint y: 114, distance: 78.1
click at [229, 114] on div "大胃米粒" at bounding box center [384, 115] width 315 height 16
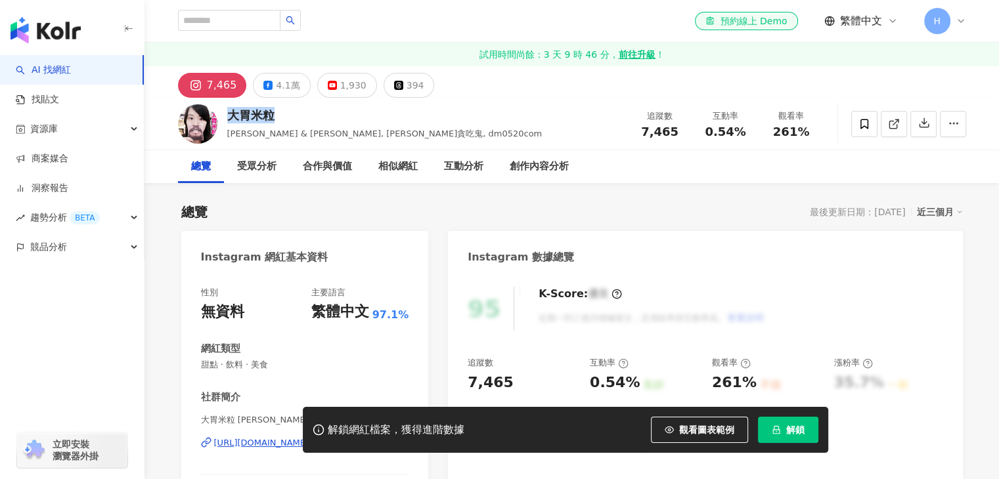
copy div "大胃米粒"
